Goal: Transaction & Acquisition: Purchase product/service

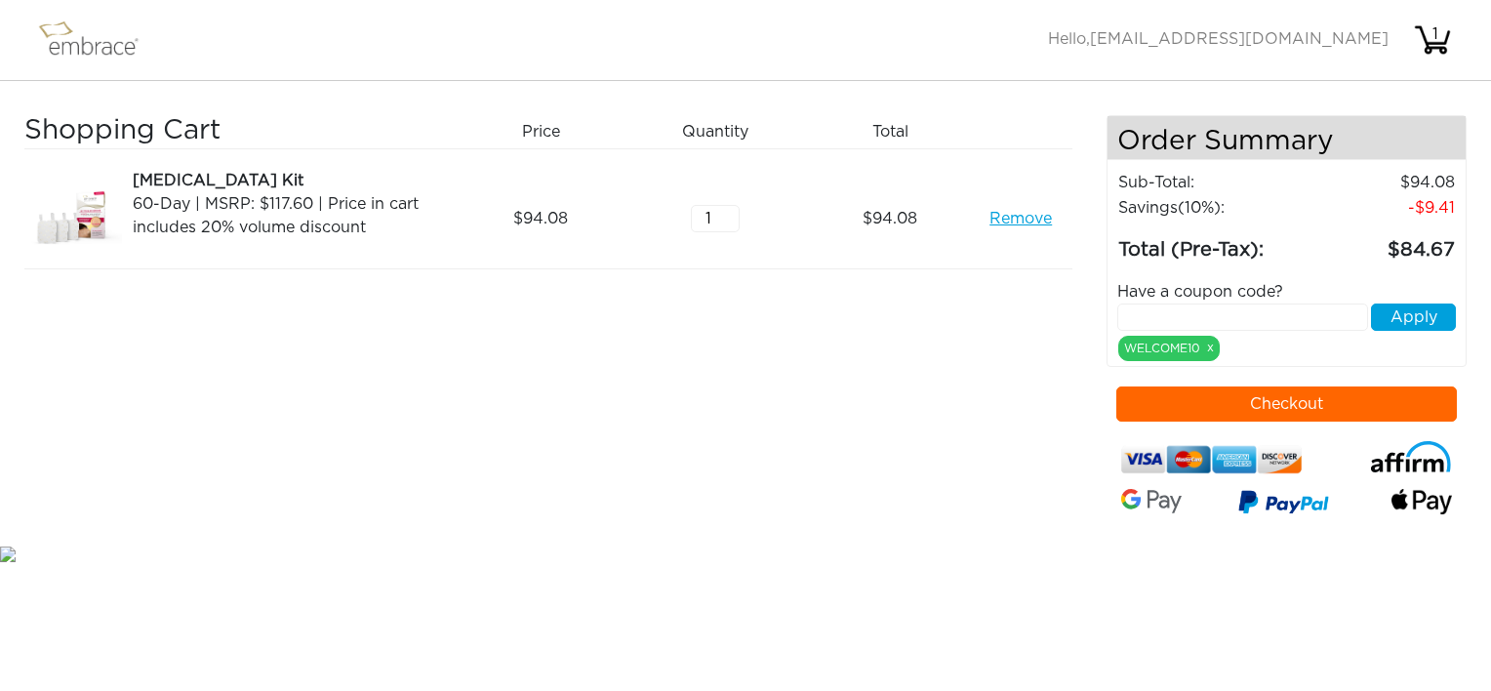
click at [80, 38] on img at bounding box center [97, 40] width 127 height 49
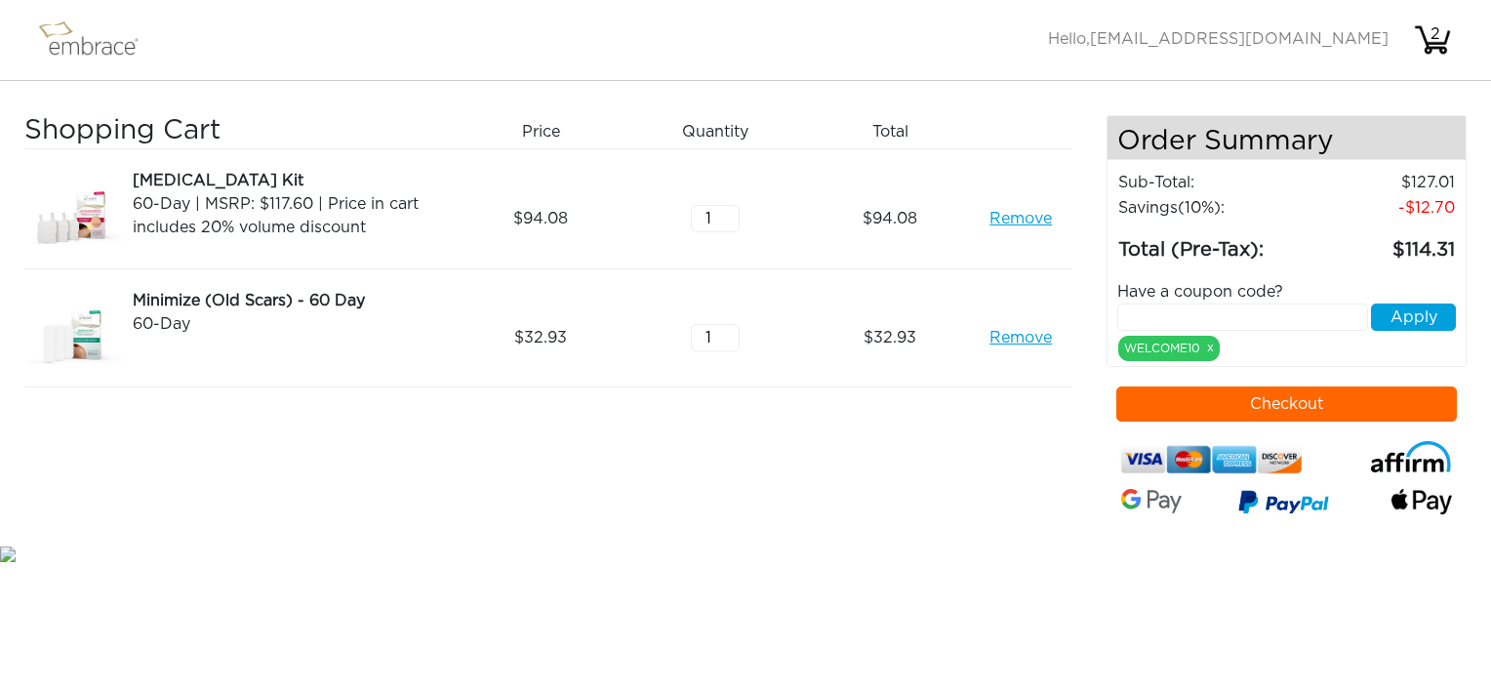
click at [1030, 220] on link "Remove" at bounding box center [1020, 218] width 62 height 23
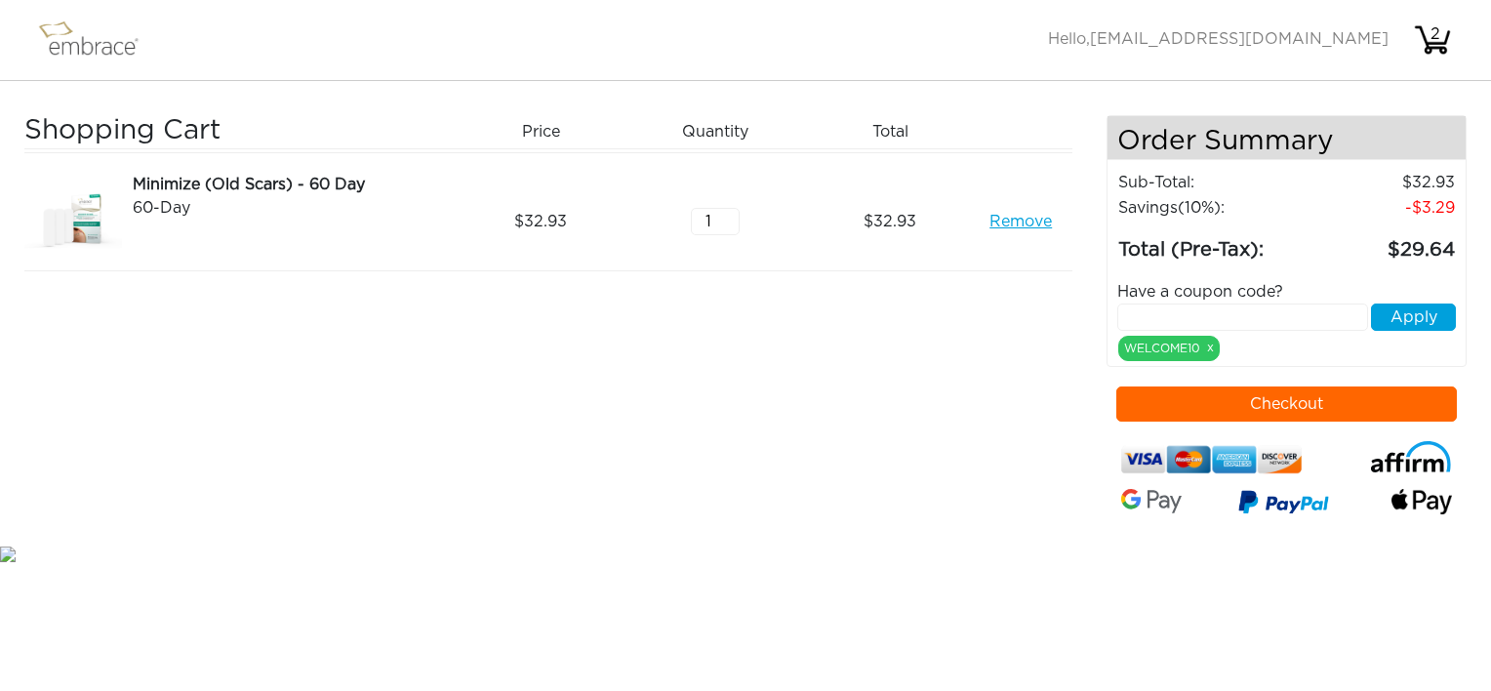
click at [1021, 334] on div "Shopping Cart Price Quantity Qty Total Breast Augmentation Kit 60-Day | MSRP: $…" at bounding box center [565, 328] width 1082 height 426
click at [1019, 224] on link "Remove" at bounding box center [1020, 217] width 62 height 23
